Goal: Information Seeking & Learning: Understand process/instructions

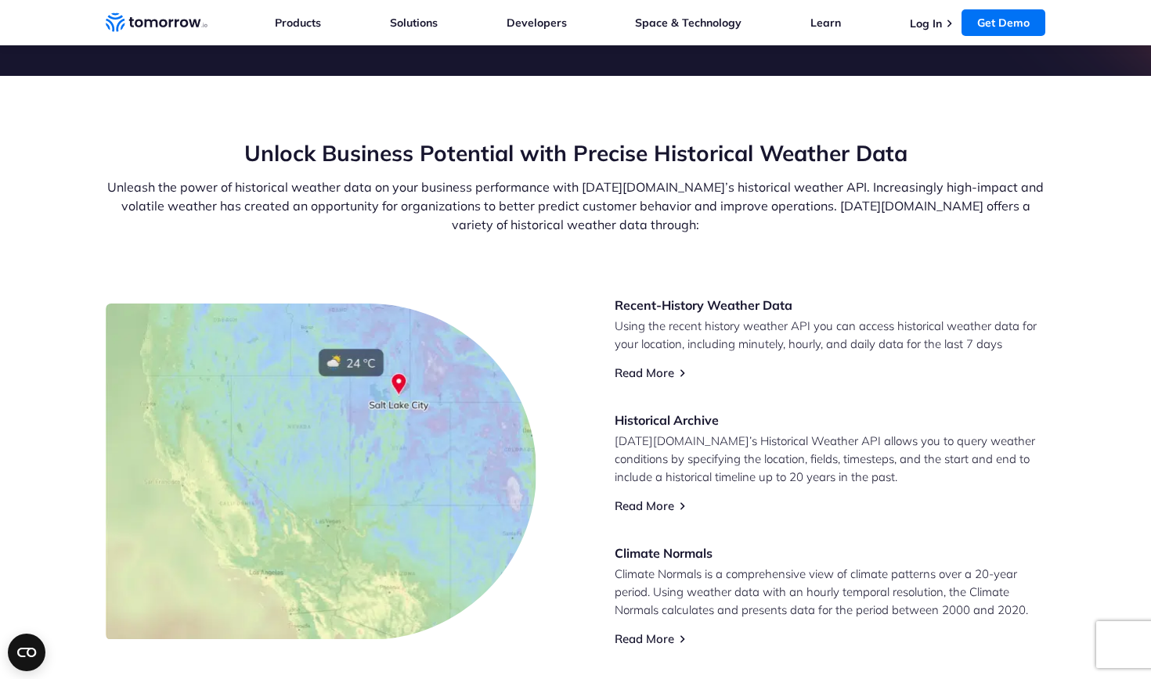
scroll to position [489, 0]
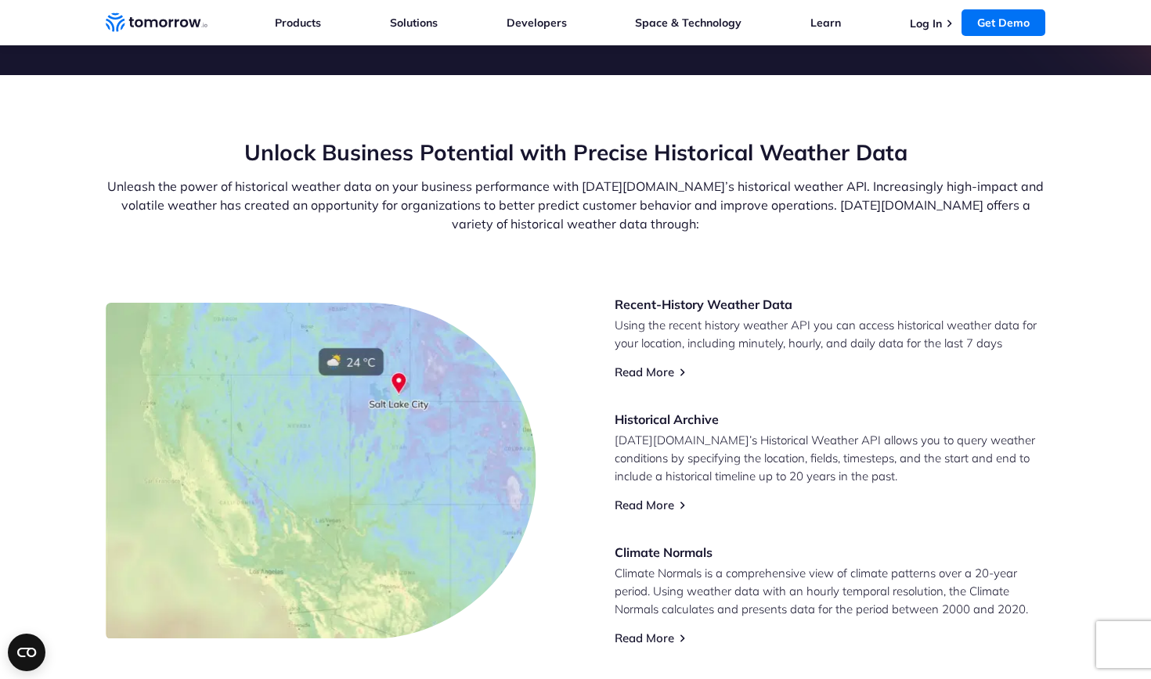
click at [780, 456] on p "[DATE][DOMAIN_NAME]’s Historical Weather API allows you to query weather condit…" at bounding box center [829, 458] width 431 height 54
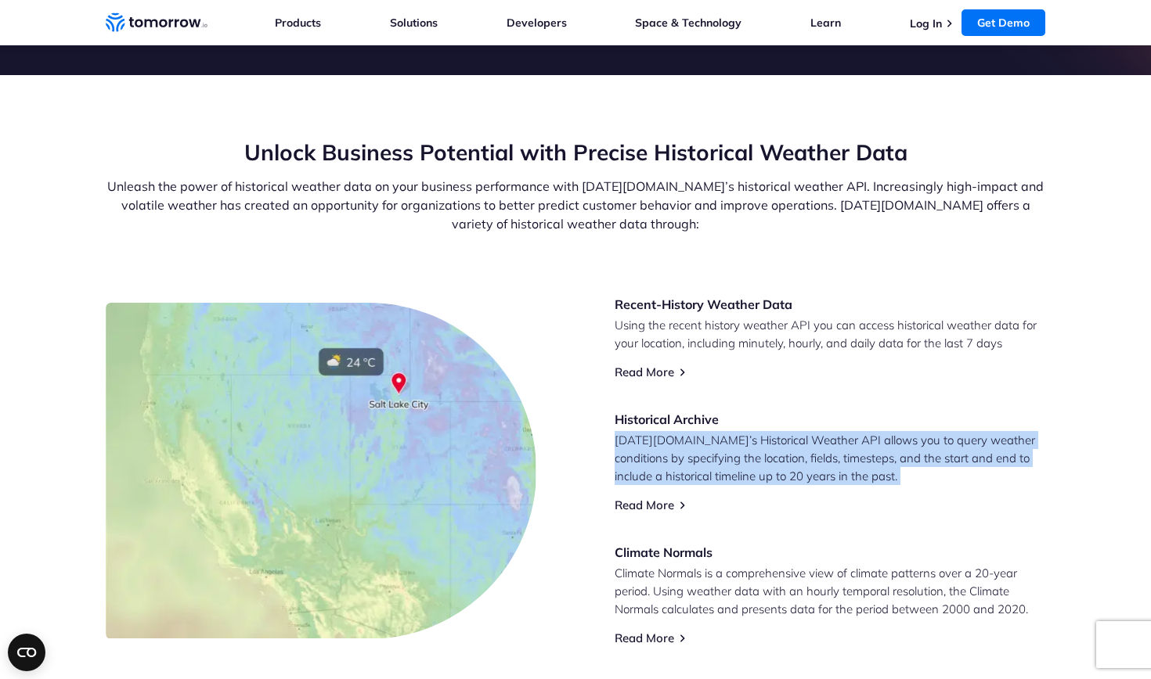
click at [780, 456] on p "[DATE][DOMAIN_NAME]’s Historical Weather API allows you to query weather condit…" at bounding box center [829, 458] width 431 height 54
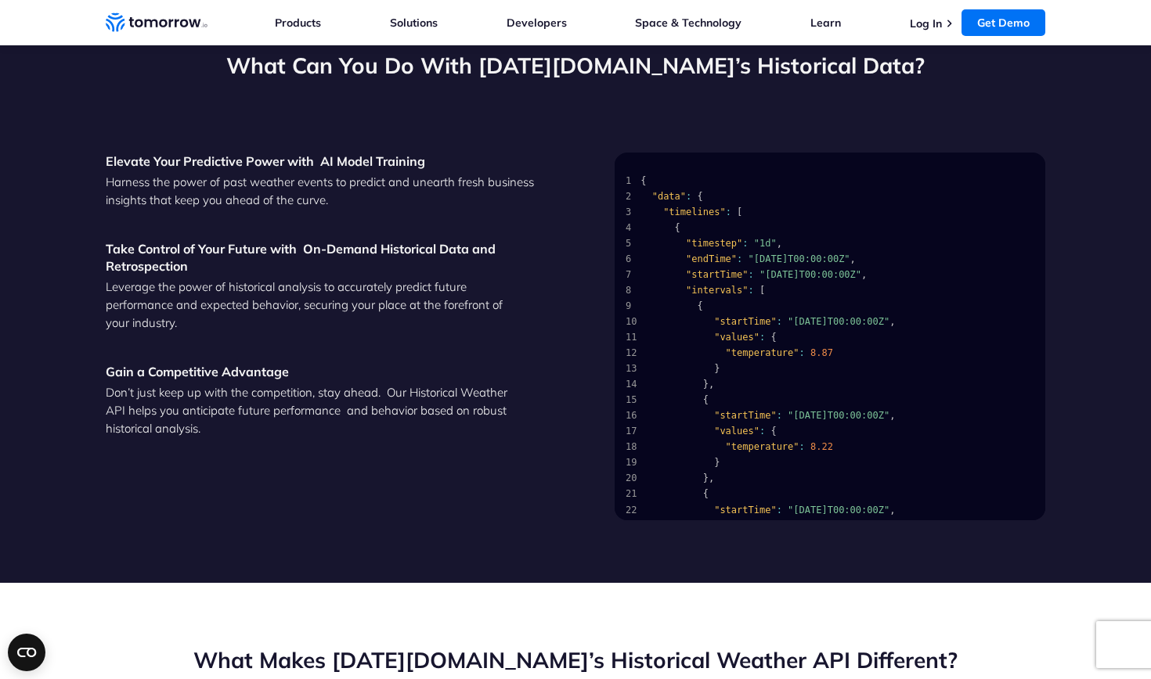
scroll to position [1770, 0]
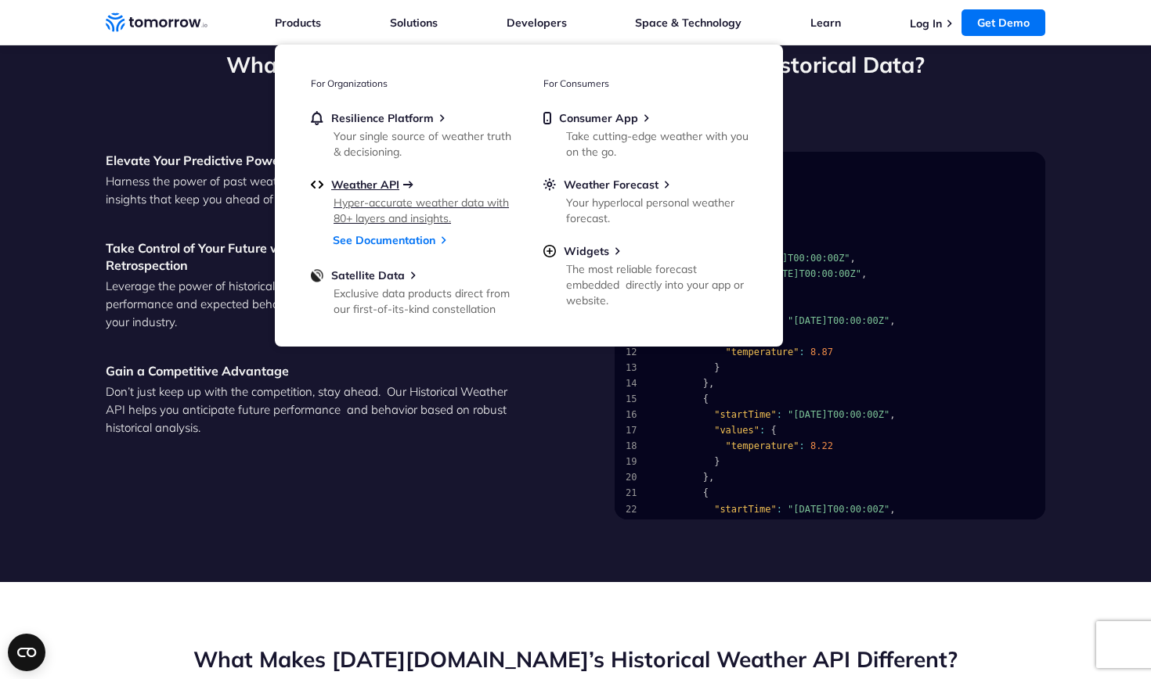
click at [384, 188] on span "Weather API" at bounding box center [365, 185] width 68 height 14
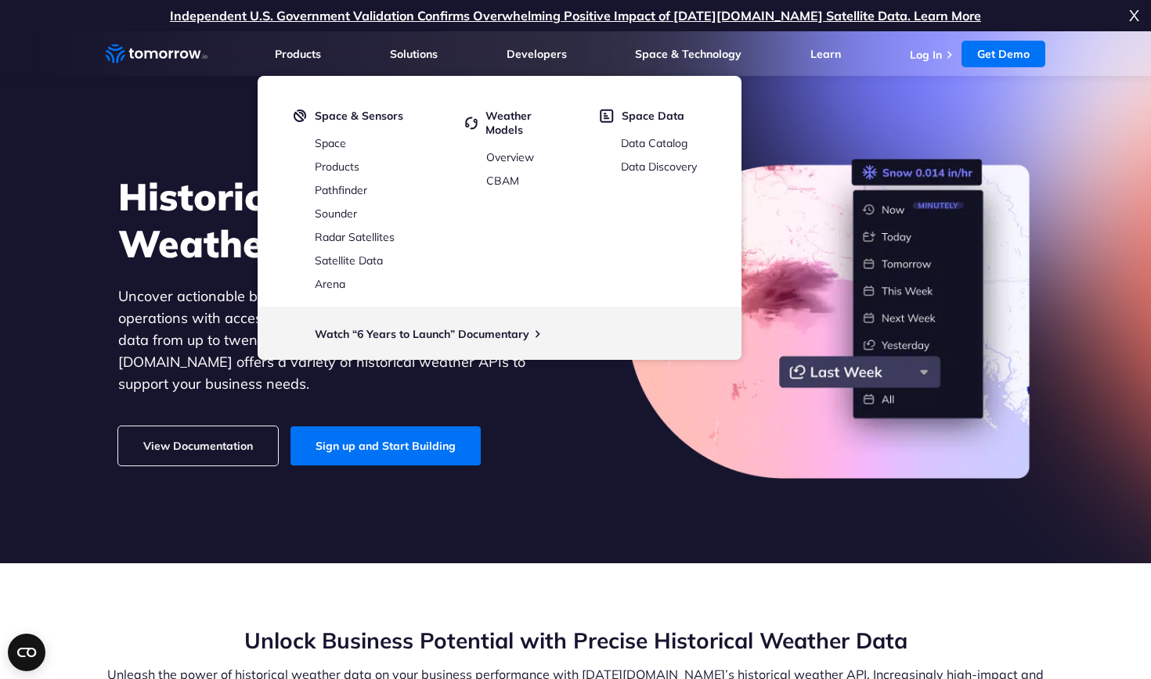
click at [136, 55] on icon "Home link" at bounding box center [139, 54] width 9 height 8
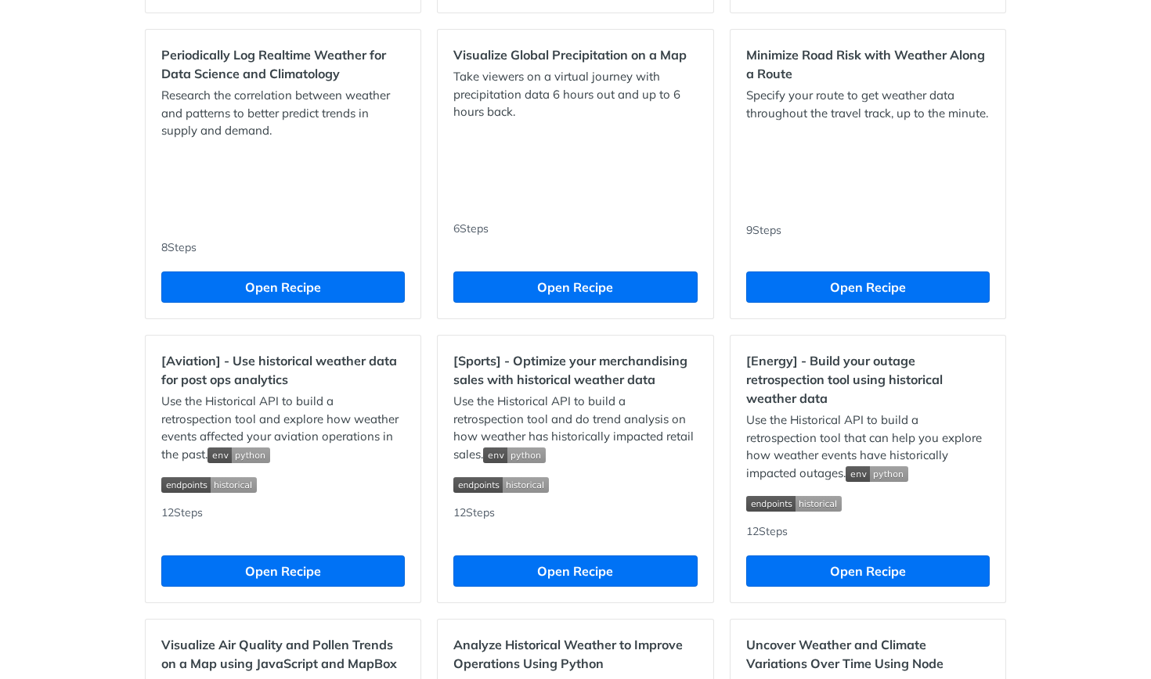
scroll to position [1116, 0]
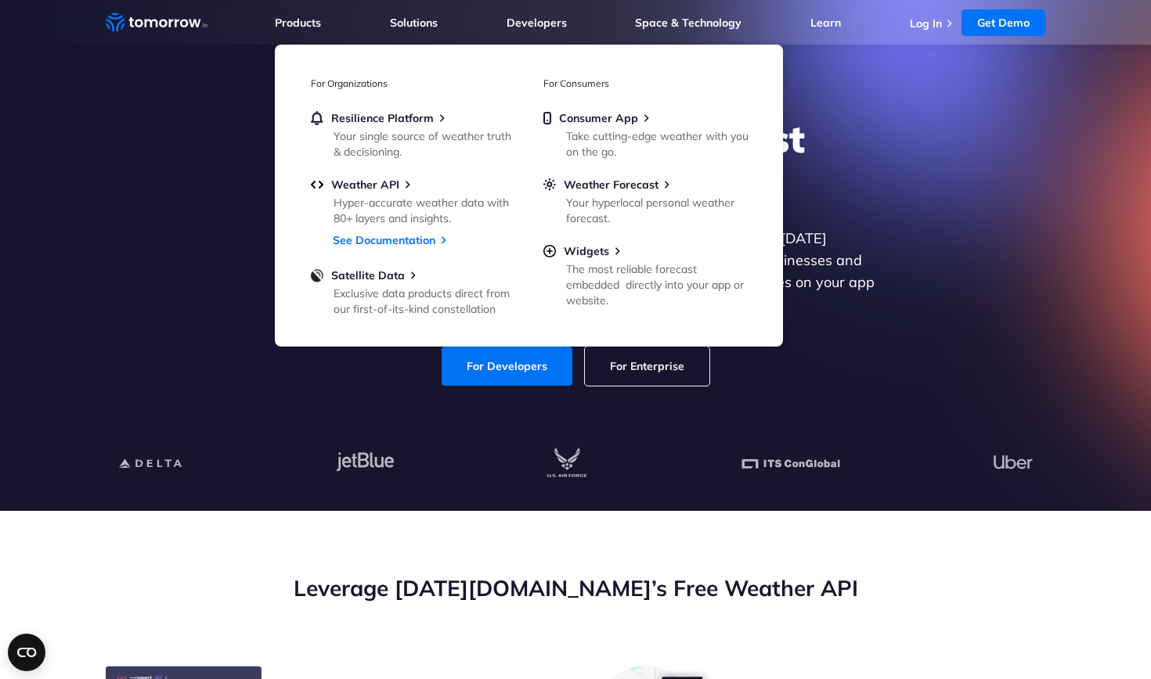
scroll to position [54, 0]
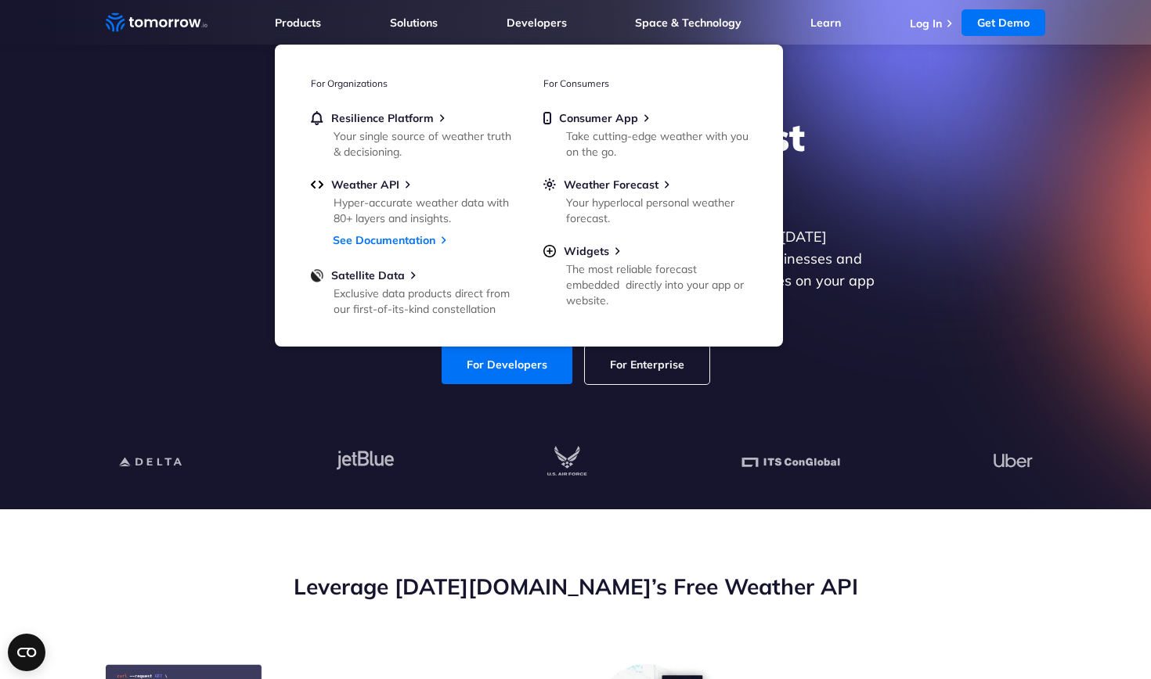
click at [861, 369] on div "Explore the World’s Best Weather API Get reliable and precise weather data thro…" at bounding box center [575, 249] width 964 height 333
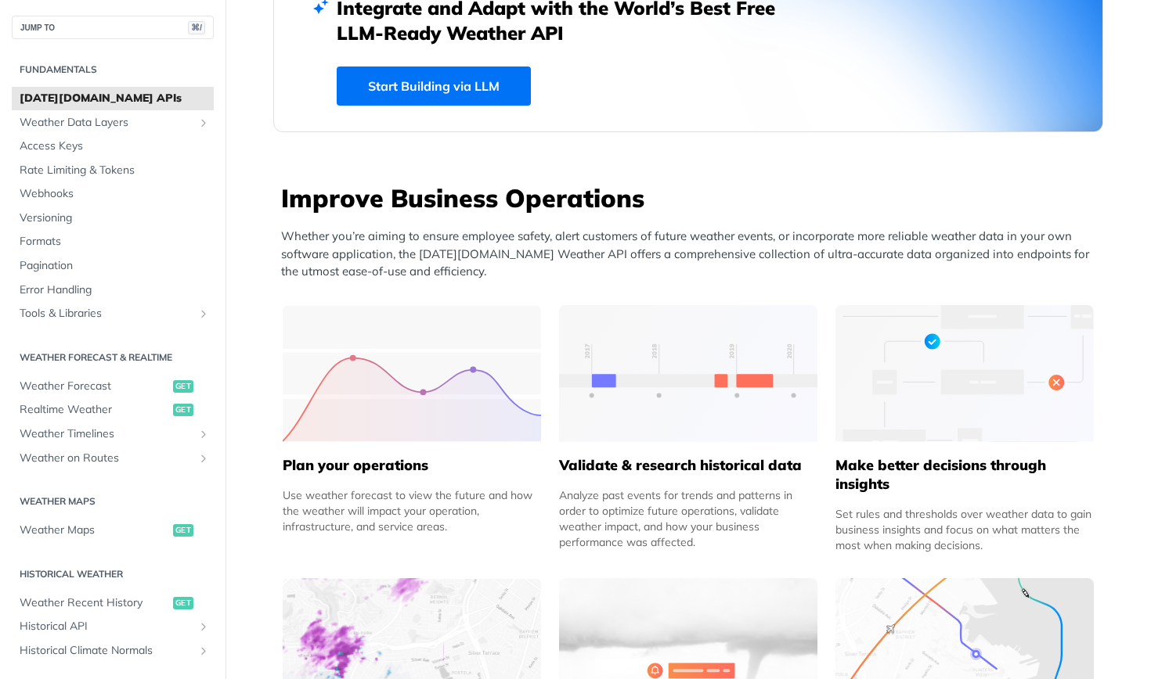
scroll to position [513, 0]
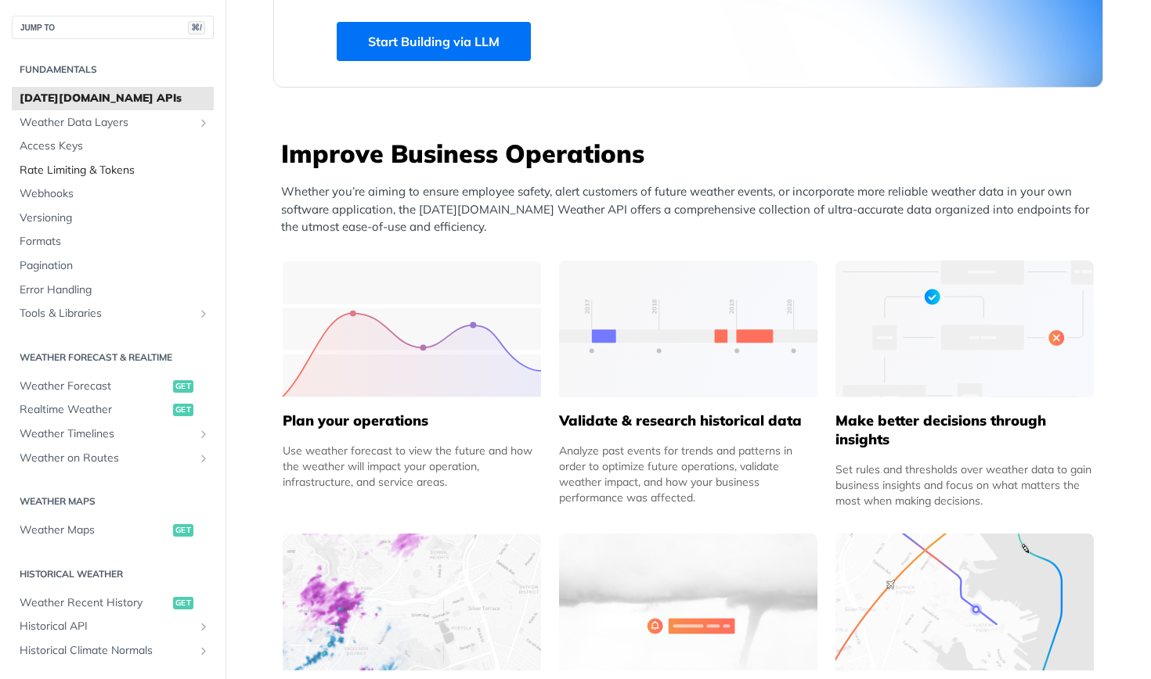
click at [78, 165] on span "Rate Limiting & Tokens" at bounding box center [115, 171] width 190 height 16
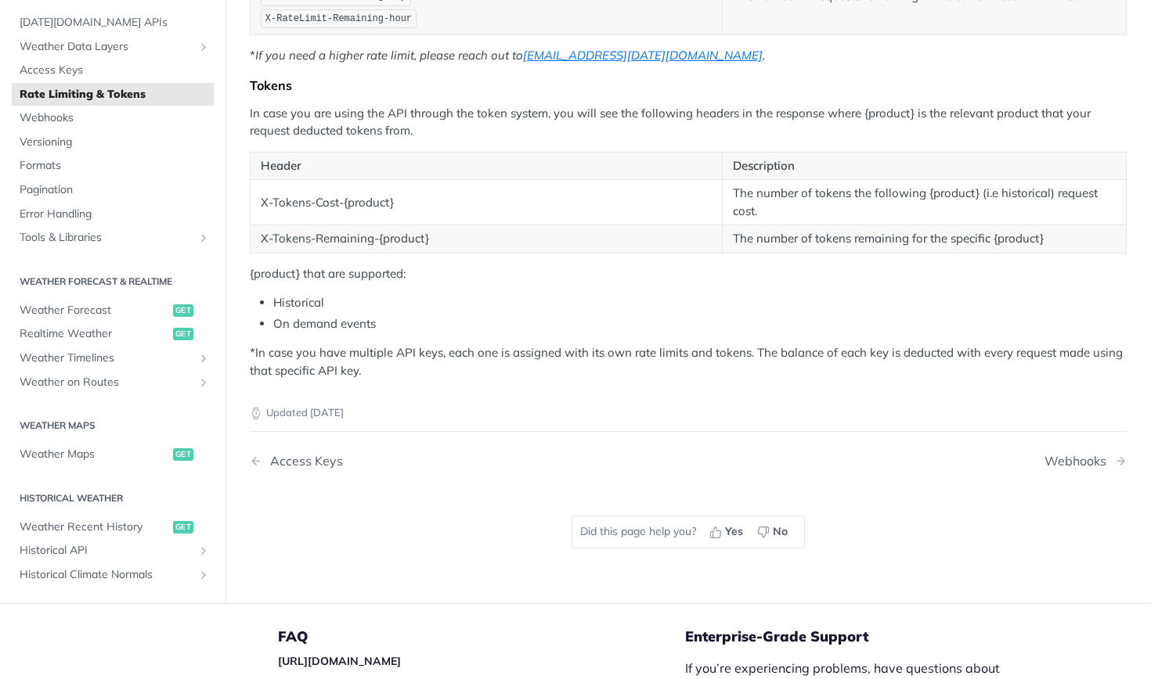
scroll to position [450, 0]
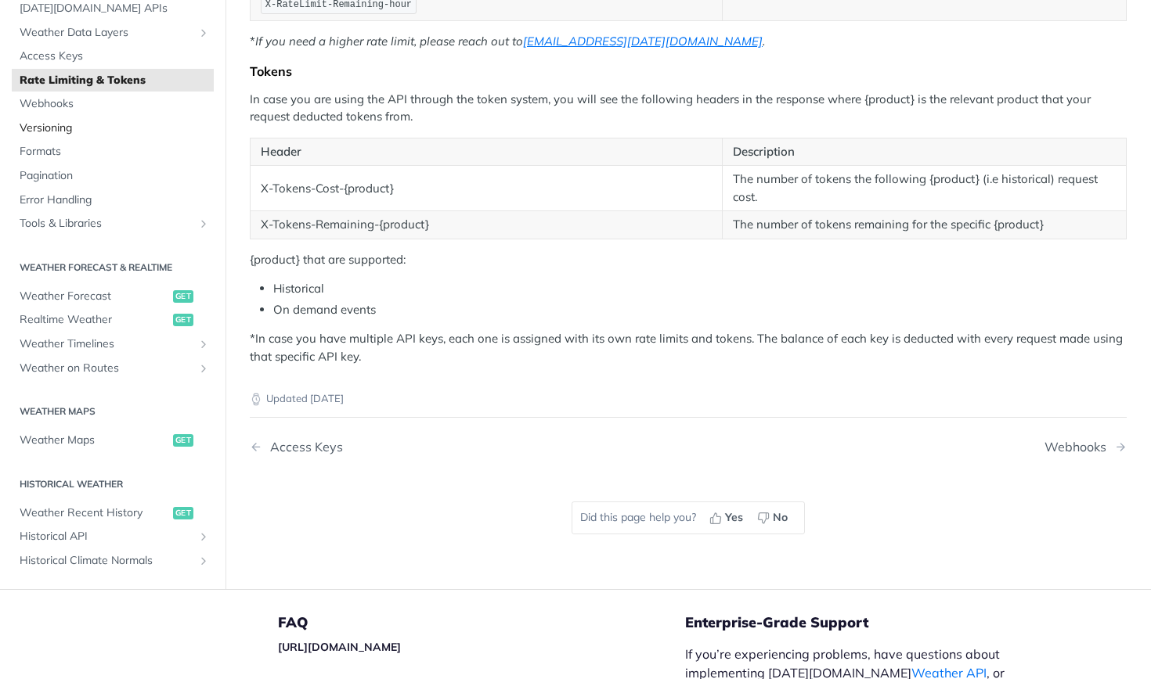
click at [122, 121] on span "Versioning" at bounding box center [115, 129] width 190 height 16
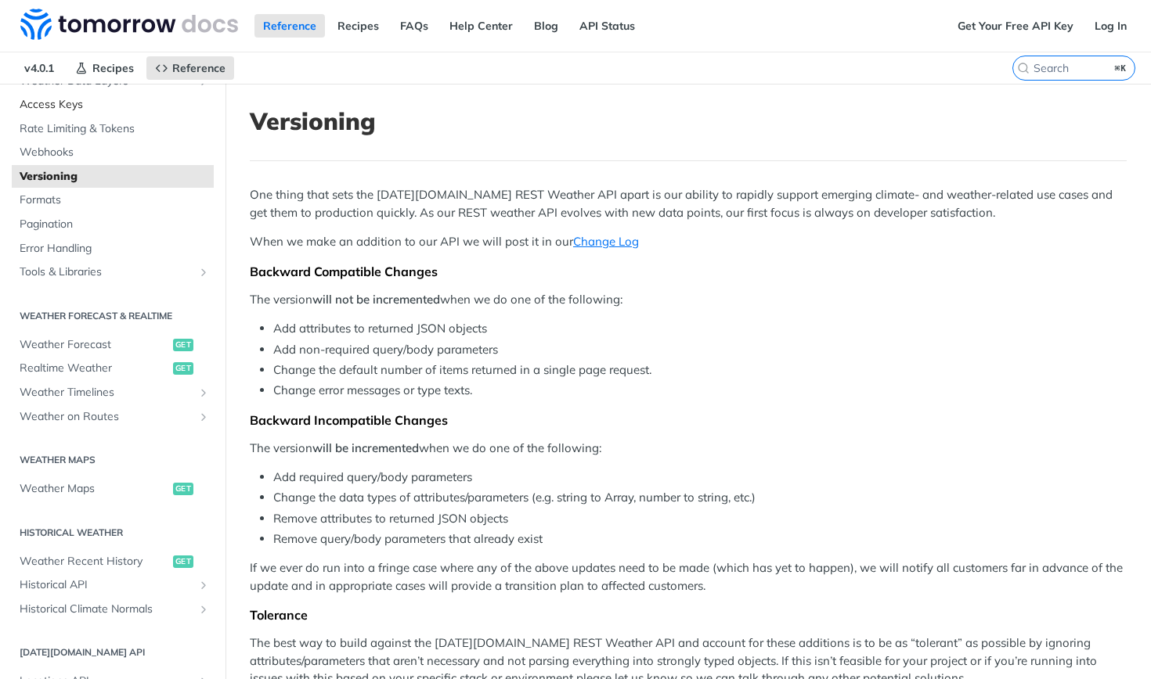
scroll to position [326, 0]
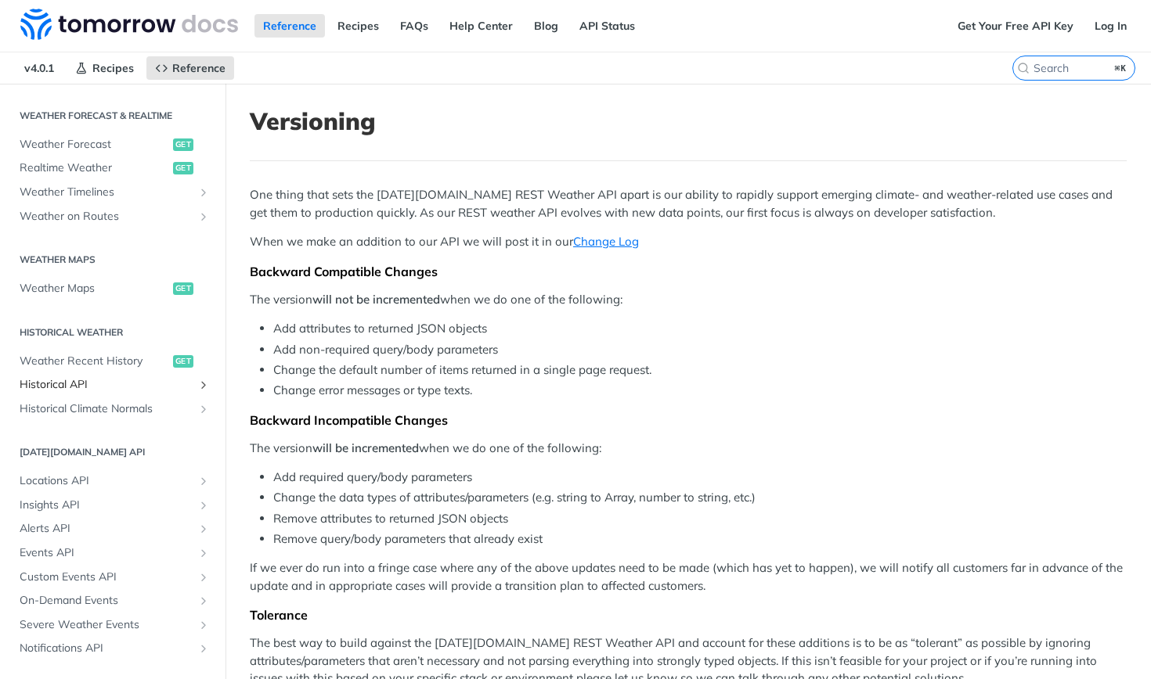
click at [88, 373] on link "Historical API" at bounding box center [113, 384] width 202 height 23
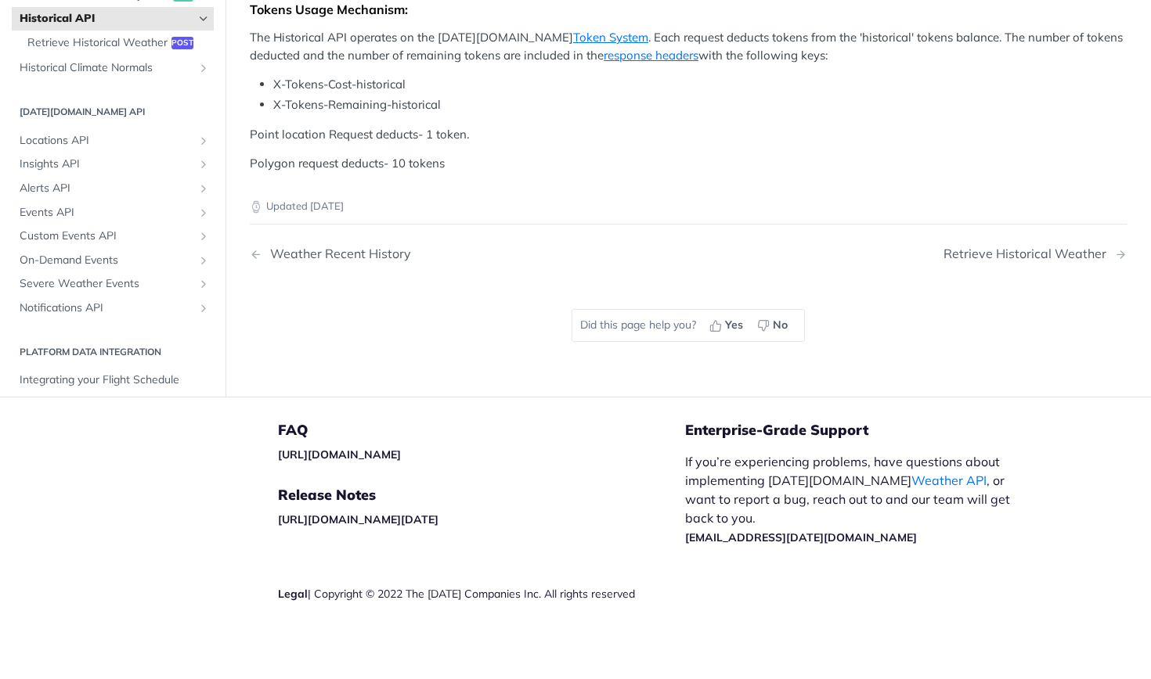
scroll to position [585, 0]
click at [81, 54] on link "Retrieve Historical Weather post" at bounding box center [117, 42] width 194 height 23
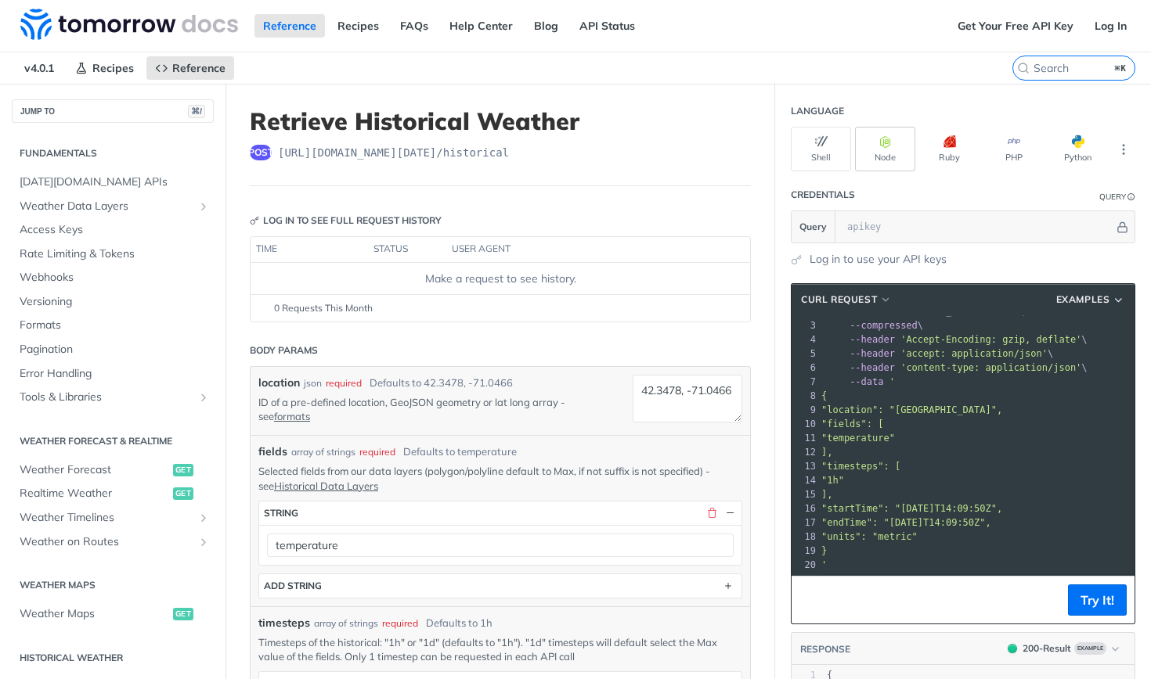
click at [900, 156] on button "Node" at bounding box center [885, 149] width 60 height 45
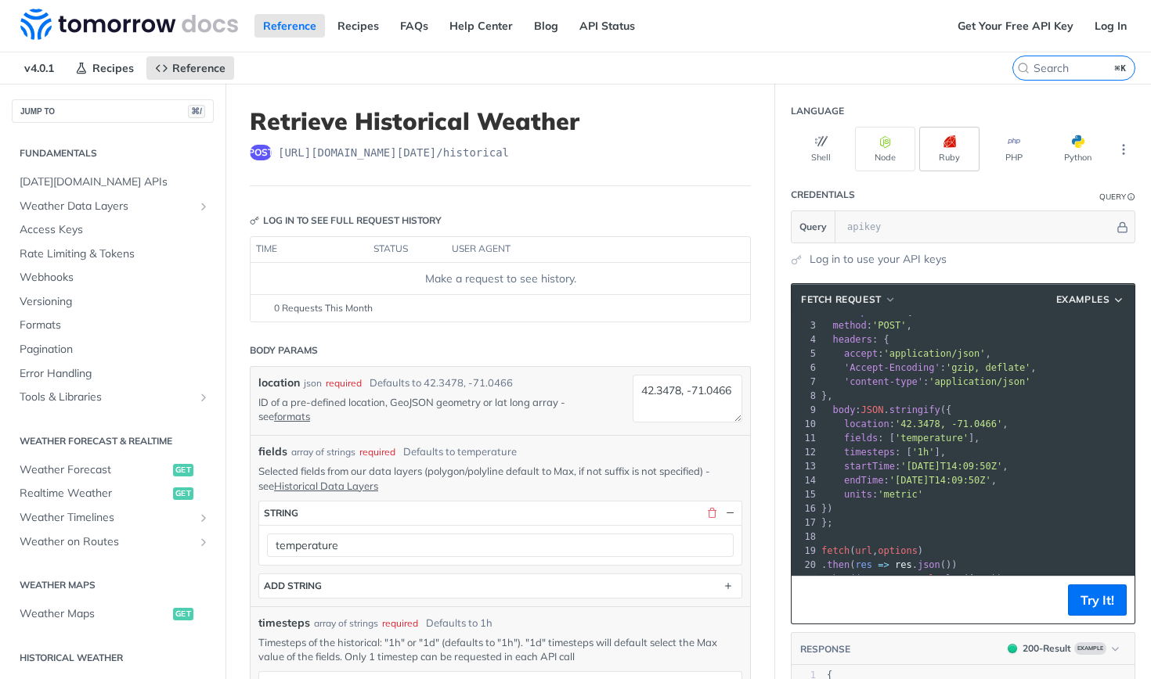
click at [953, 146] on icon "button" at bounding box center [949, 141] width 13 height 13
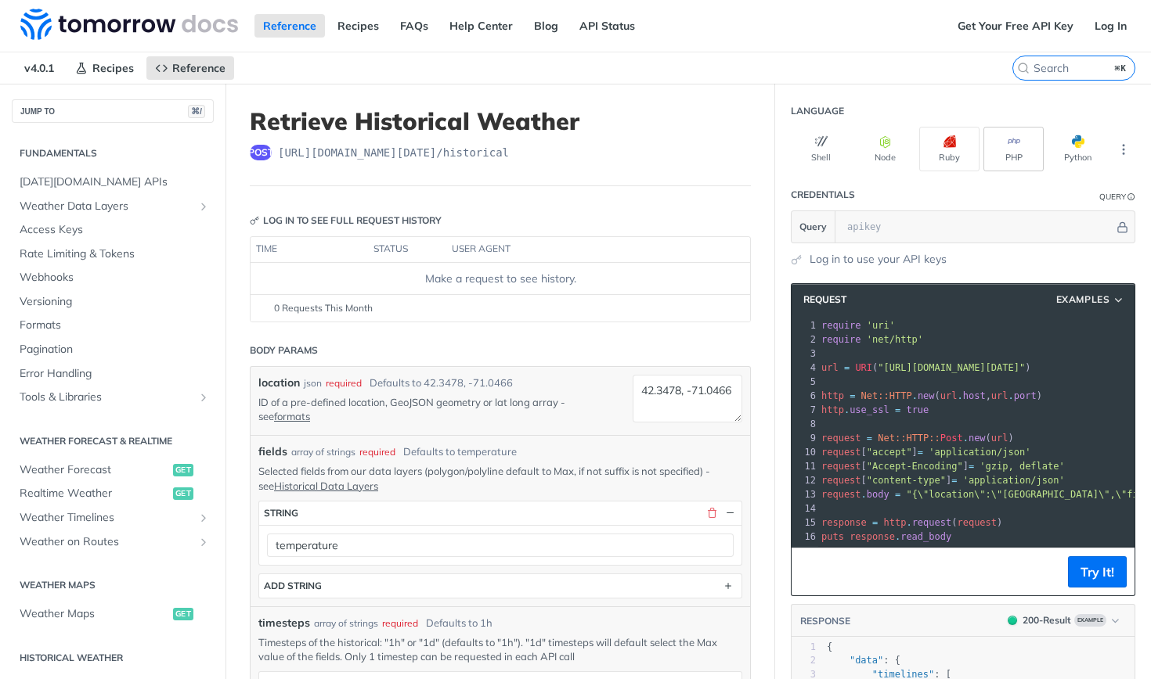
click at [1007, 142] on icon "button" at bounding box center [1013, 141] width 13 height 13
